Goal: Information Seeking & Learning: Learn about a topic

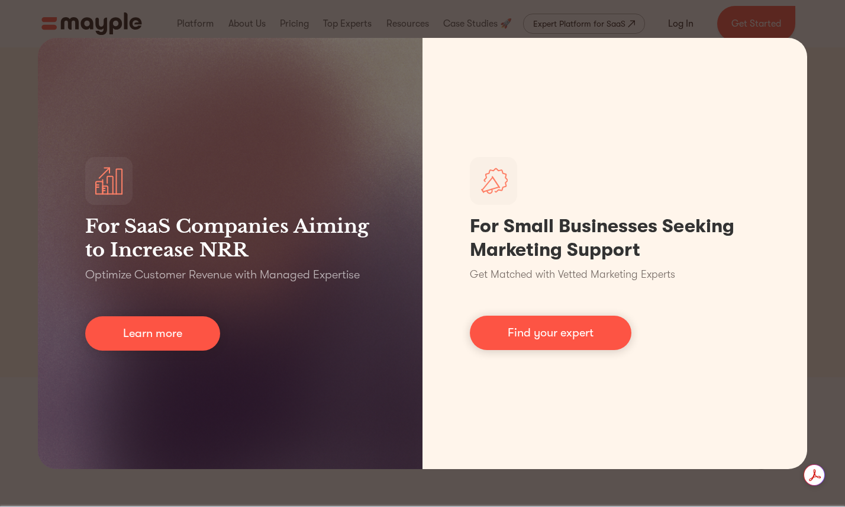
click at [822, 120] on div "For SaaS Companies Aiming to Increase NRR Optimize Customer Revenue with Manage…" at bounding box center [422, 253] width 845 height 507
click at [27, 201] on div "For SaaS Companies Aiming to Increase NRR Optimize Customer Revenue with Manage…" at bounding box center [422, 253] width 845 height 507
click at [97, 24] on div "For SaaS Companies Aiming to Increase NRR Optimize Customer Revenue with Manage…" at bounding box center [422, 253] width 845 height 507
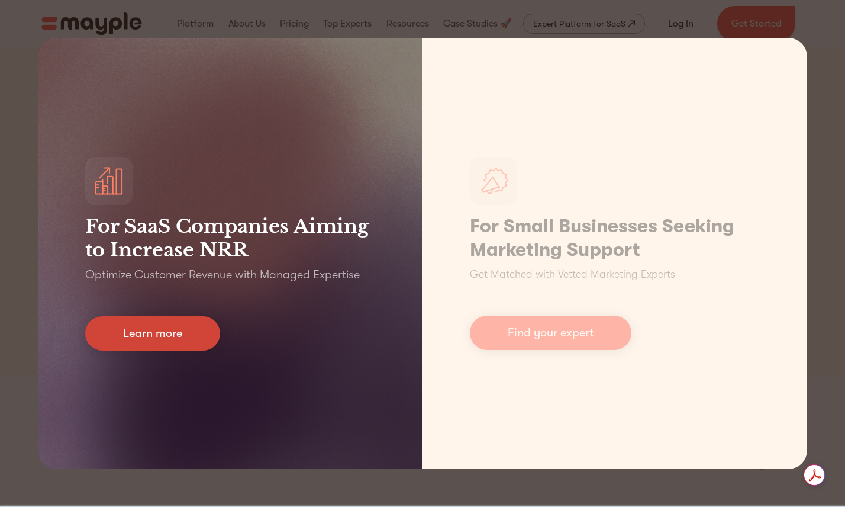
click at [115, 335] on link "Learn more" at bounding box center [152, 333] width 135 height 34
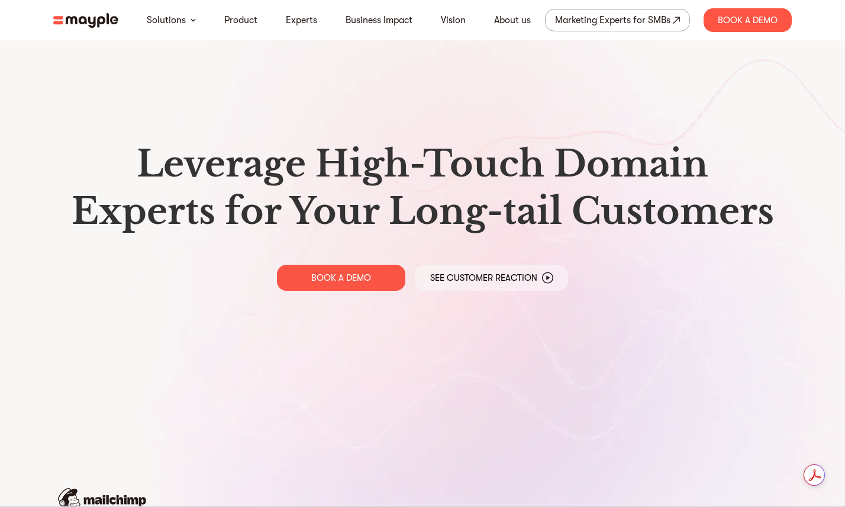
click at [74, 24] on img at bounding box center [85, 20] width 65 height 15
